Goal: Navigation & Orientation: Find specific page/section

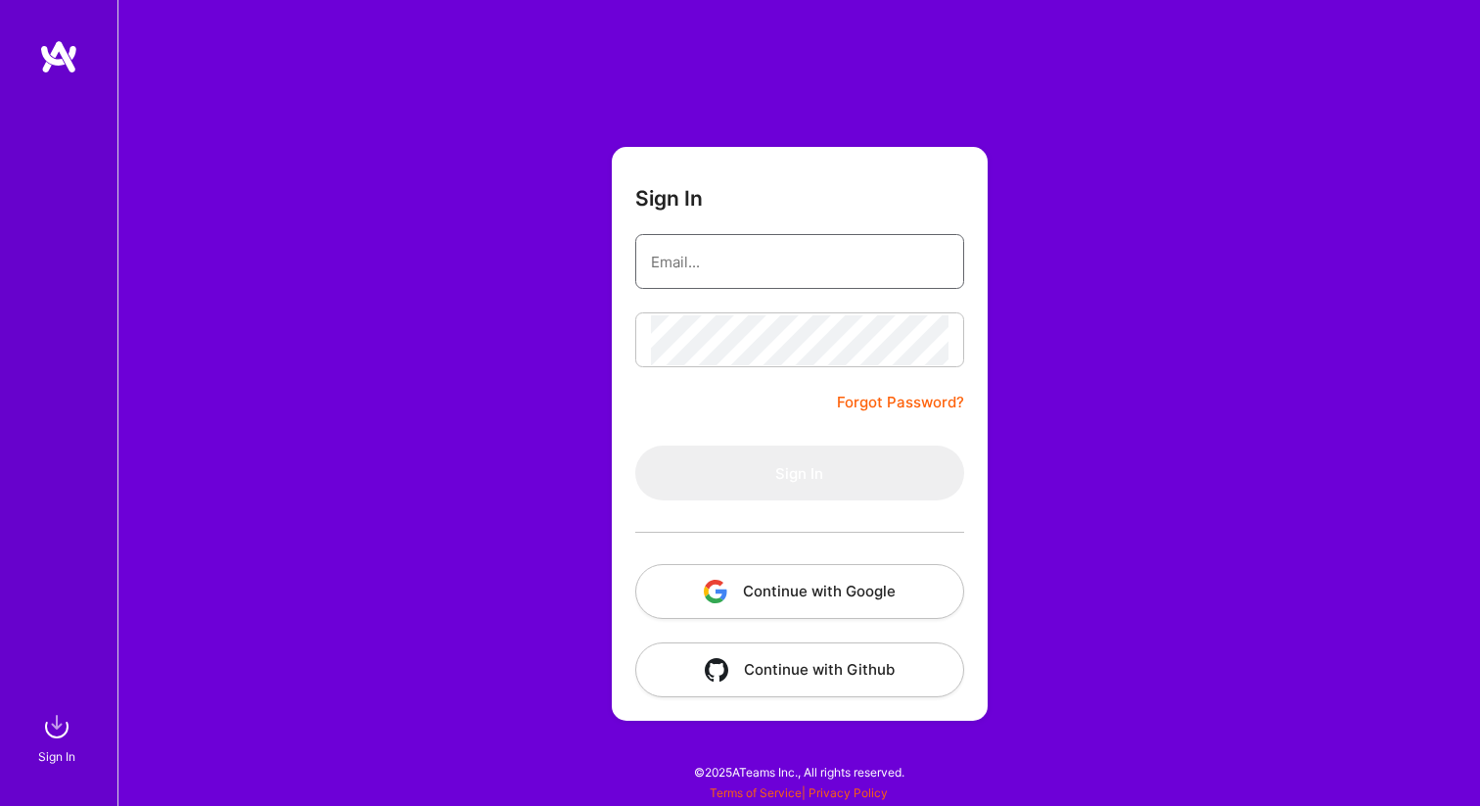
type input "[EMAIL_ADDRESS][PERSON_NAME][DOMAIN_NAME]"
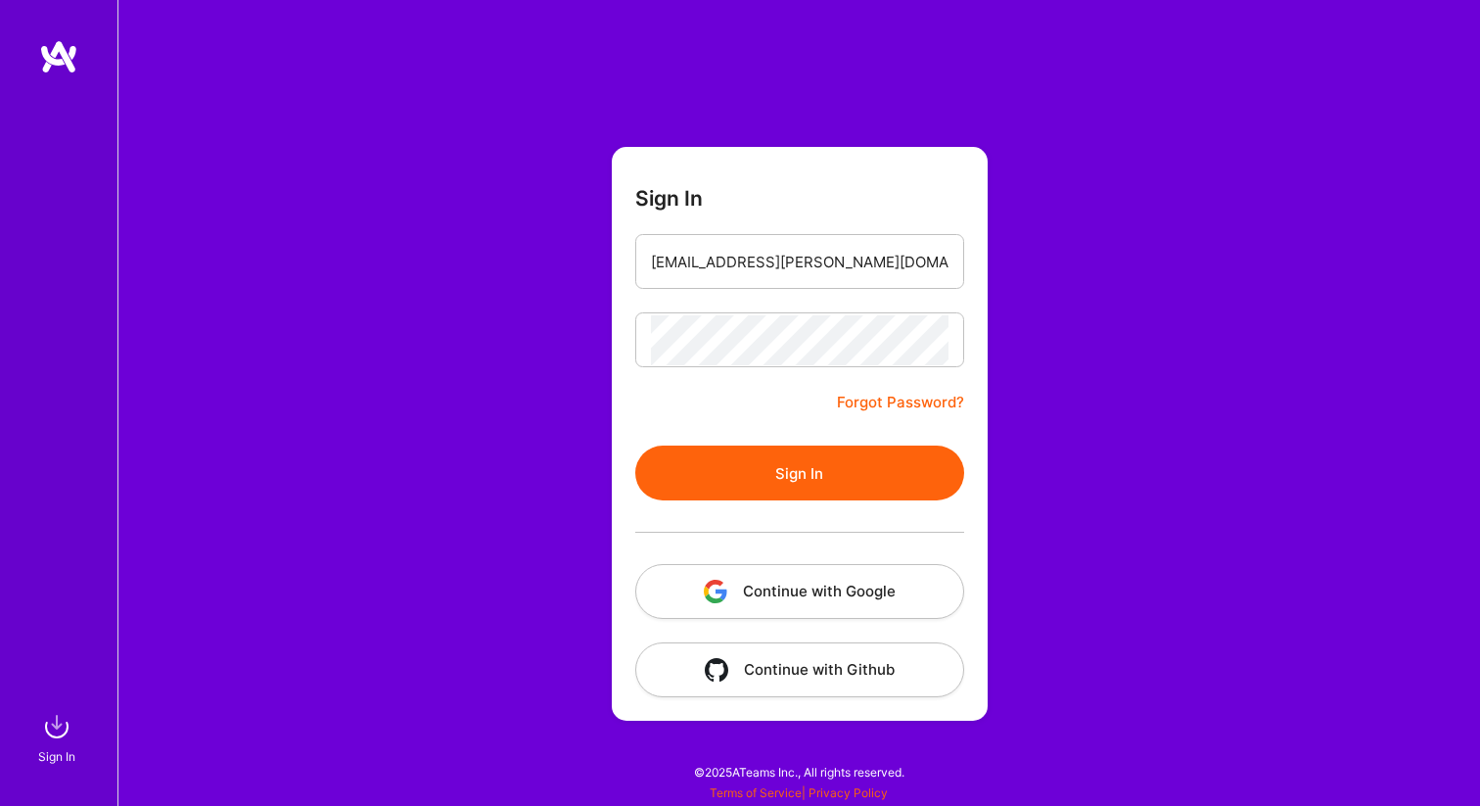
click at [704, 432] on form "Sign In [EMAIL_ADDRESS][PERSON_NAME][DOMAIN_NAME] Forgot Password? Sign In Cont…" at bounding box center [800, 434] width 376 height 574
click at [721, 457] on button "Sign In" at bounding box center [799, 472] width 329 height 55
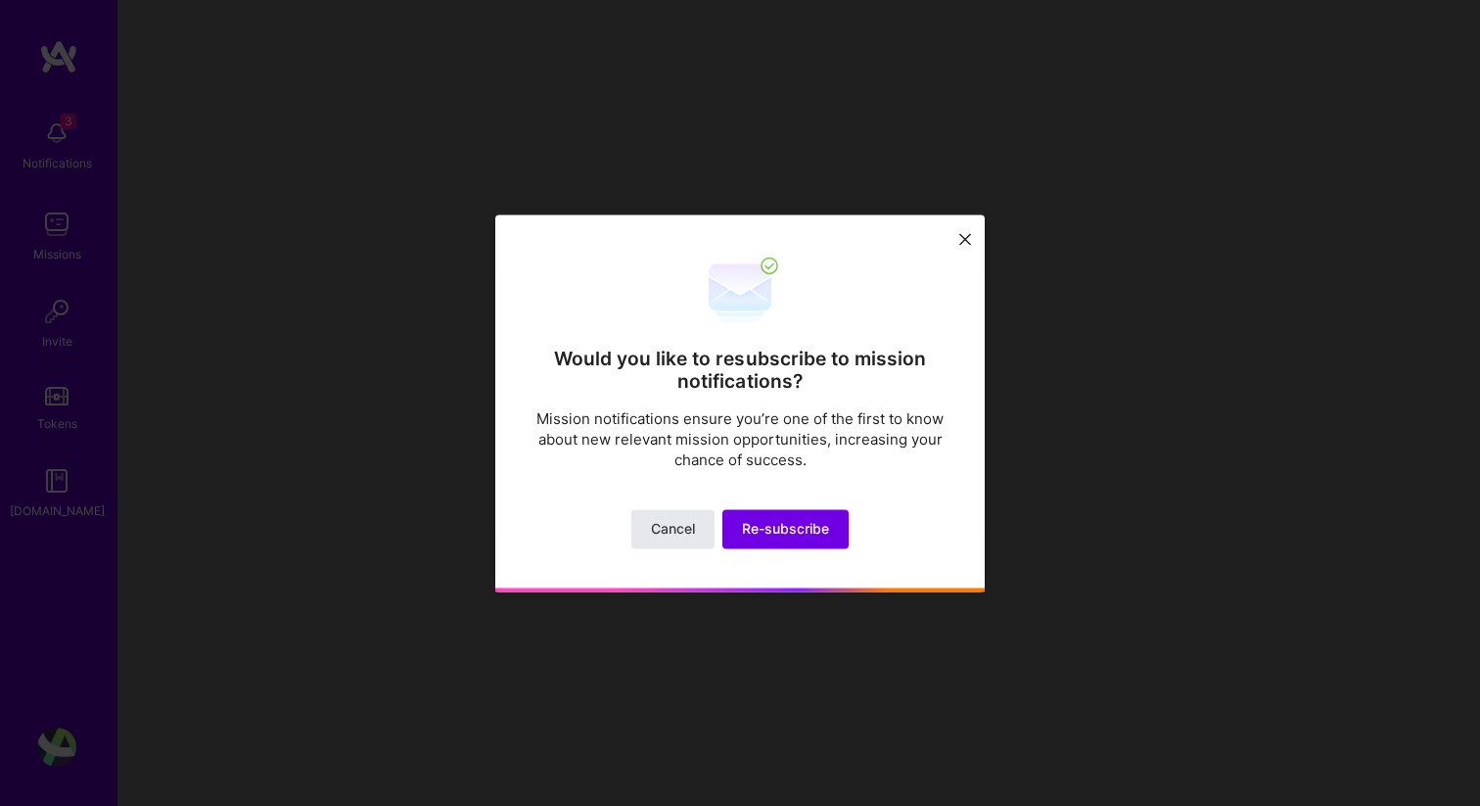
click at [684, 525] on span "Cancel" at bounding box center [673, 529] width 44 height 20
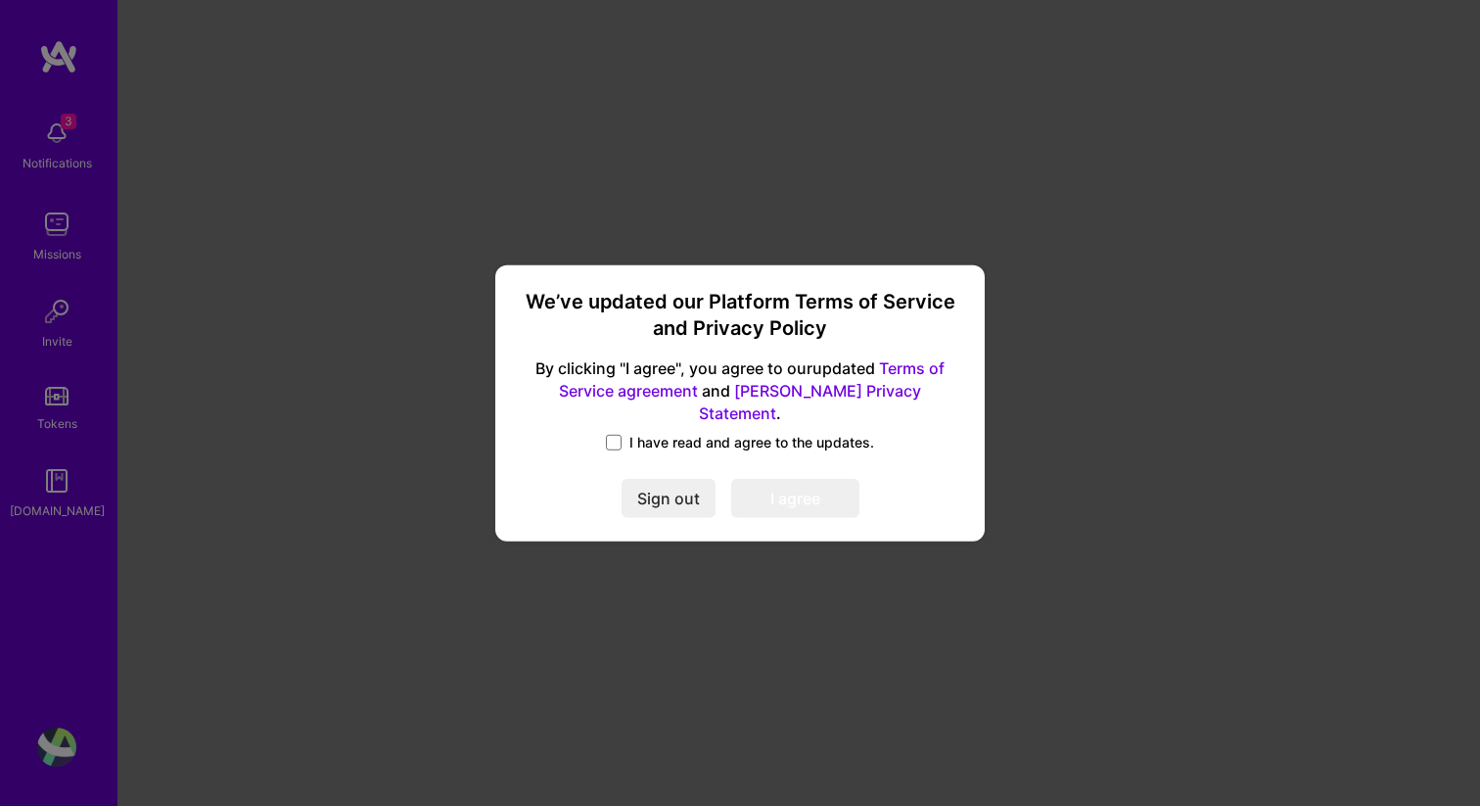
click at [676, 436] on span "I have read and agree to the updates." at bounding box center [751, 443] width 245 height 20
click at [0, 0] on input "I have read and agree to the updates." at bounding box center [0, 0] width 0 height 0
click at [768, 479] on button "I agree" at bounding box center [795, 498] width 128 height 39
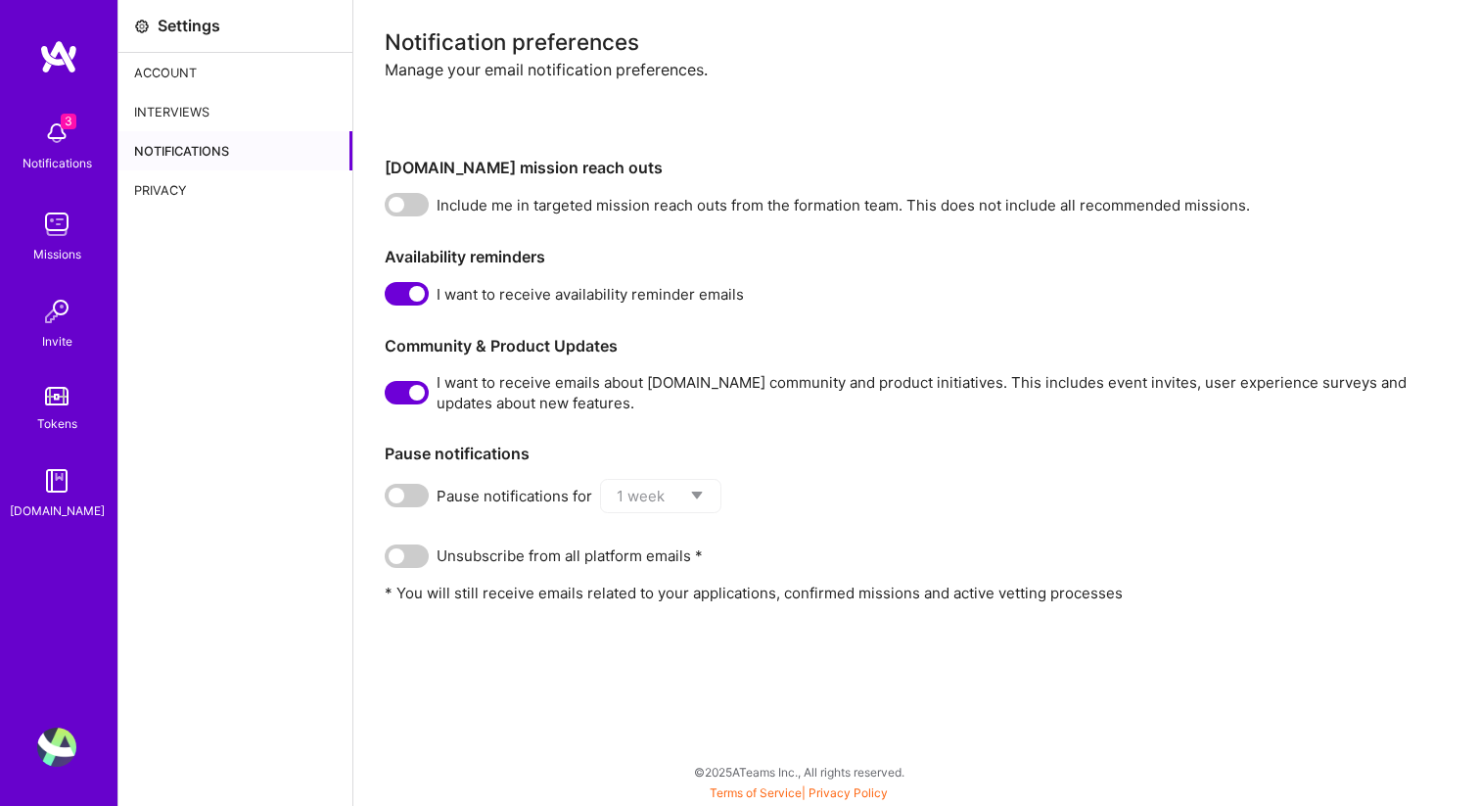
click at [64, 232] on img at bounding box center [56, 224] width 39 height 39
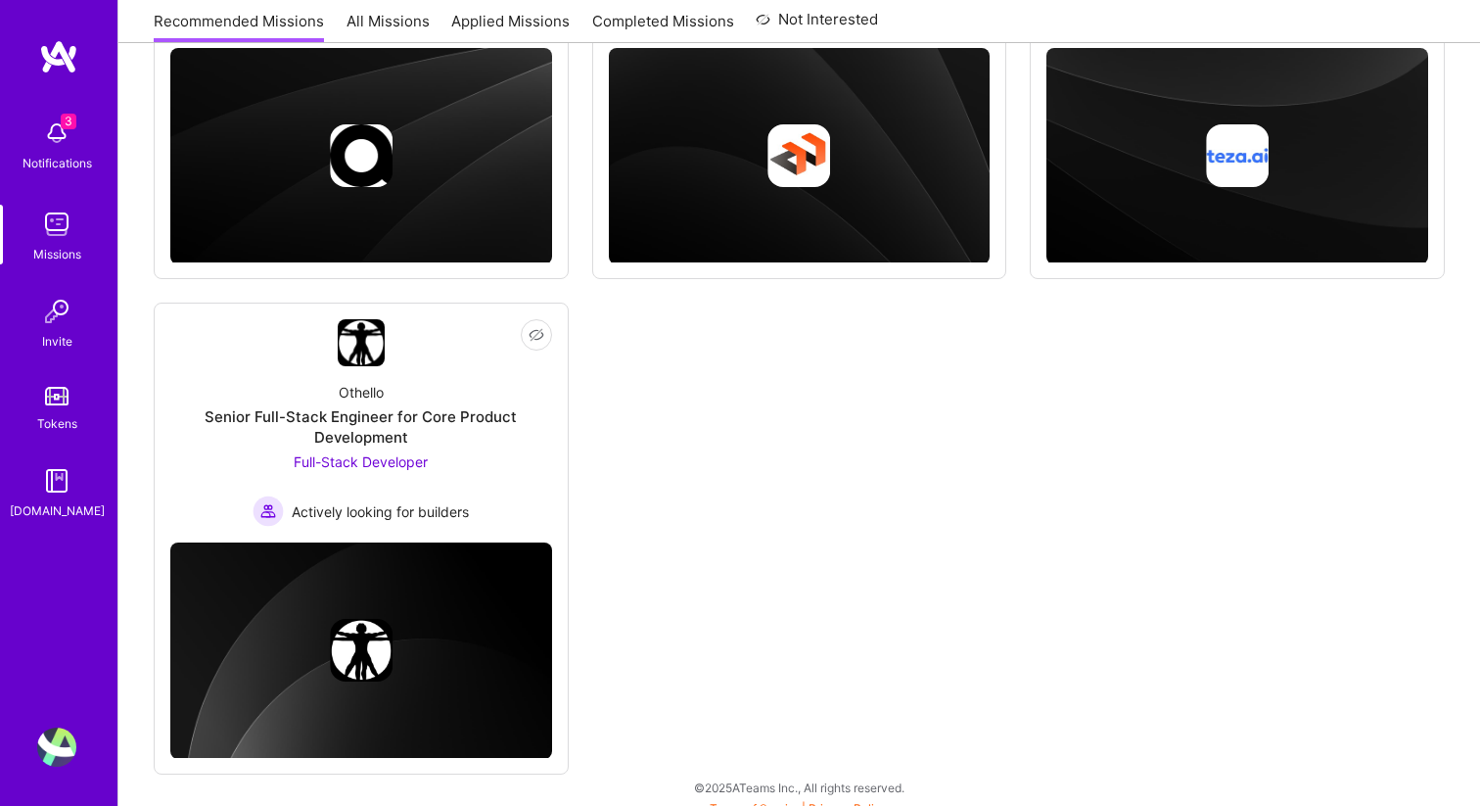
scroll to position [516, 0]
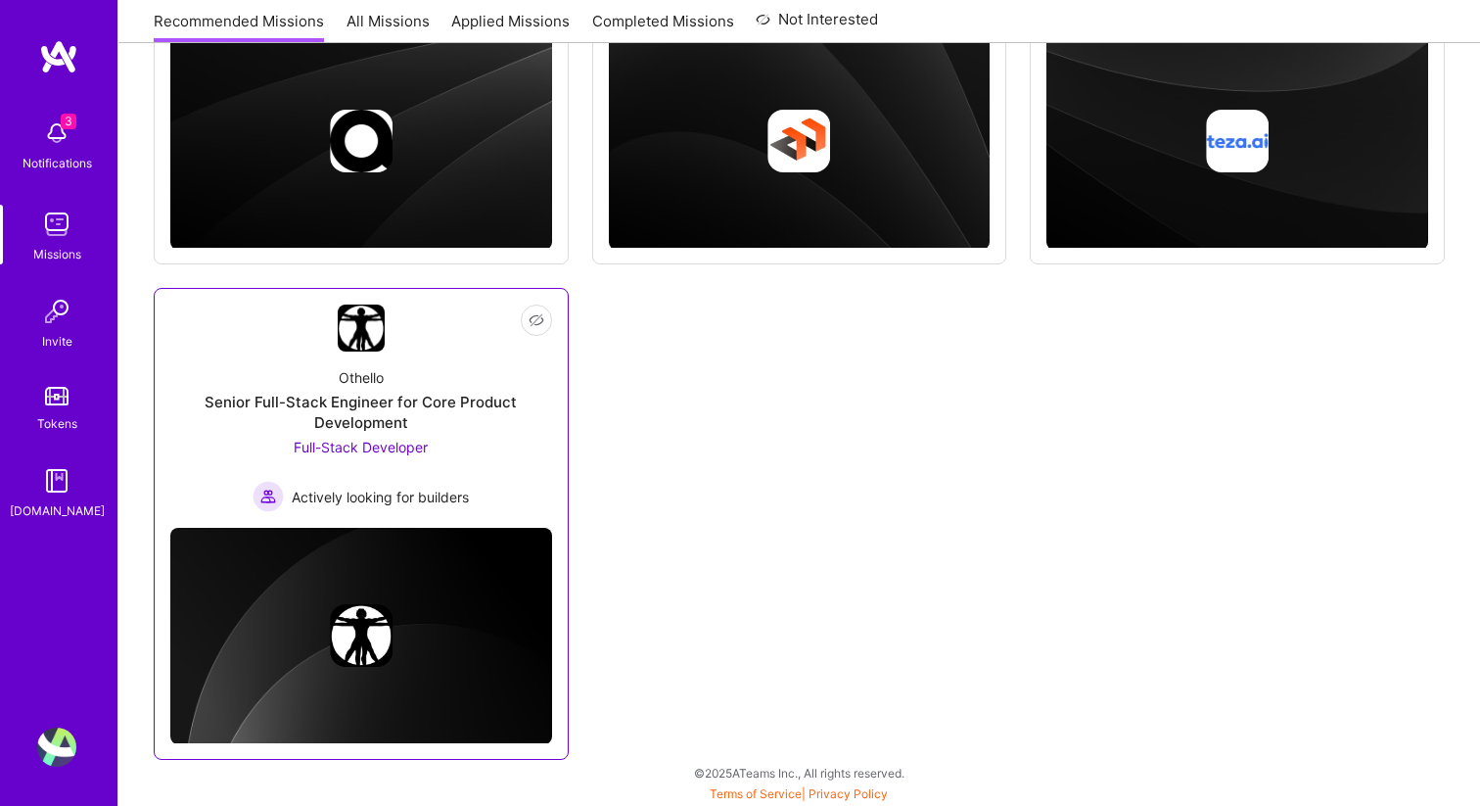
click at [380, 386] on div "Othello" at bounding box center [361, 377] width 45 height 21
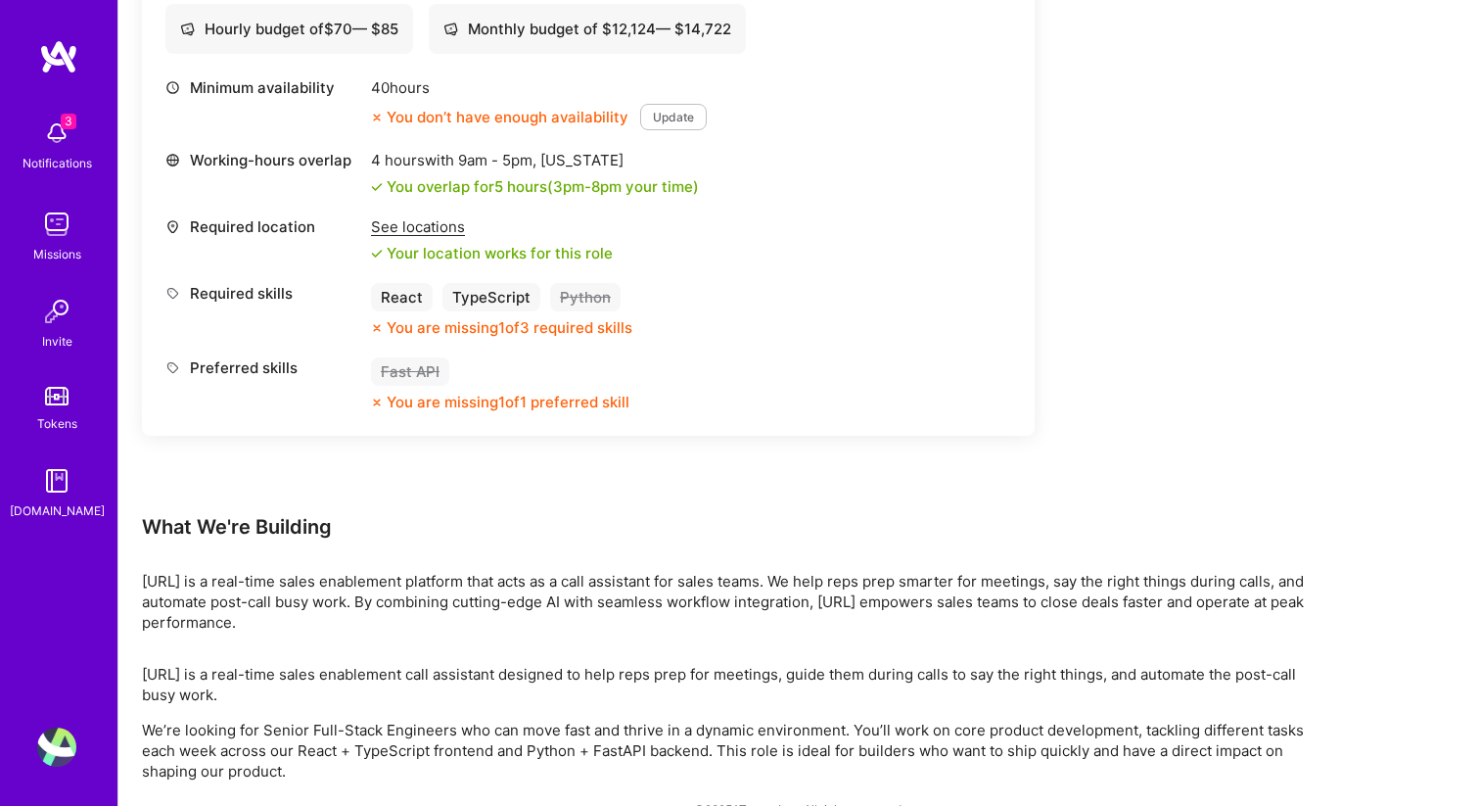
scroll to position [776, 0]
